Goal: Task Accomplishment & Management: Use online tool/utility

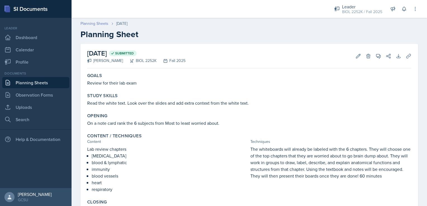
click at [91, 25] on link "Planning Sheets" at bounding box center [94, 24] width 28 height 6
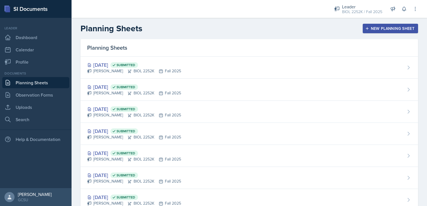
click at [371, 28] on div "New Planning Sheet" at bounding box center [390, 28] width 48 height 4
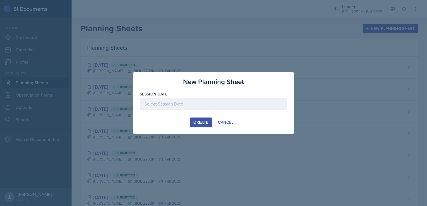
click at [224, 104] on div at bounding box center [214, 104] width 148 height 12
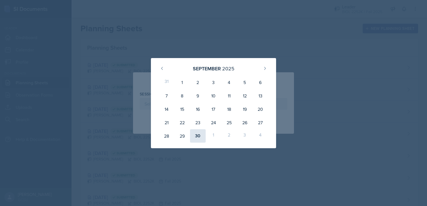
click at [197, 138] on div "30" at bounding box center [198, 135] width 16 height 13
type input "[DATE]"
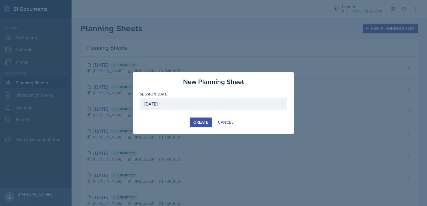
click at [194, 121] on div "Create" at bounding box center [200, 122] width 15 height 4
